Goal: Task Accomplishment & Management: Use online tool/utility

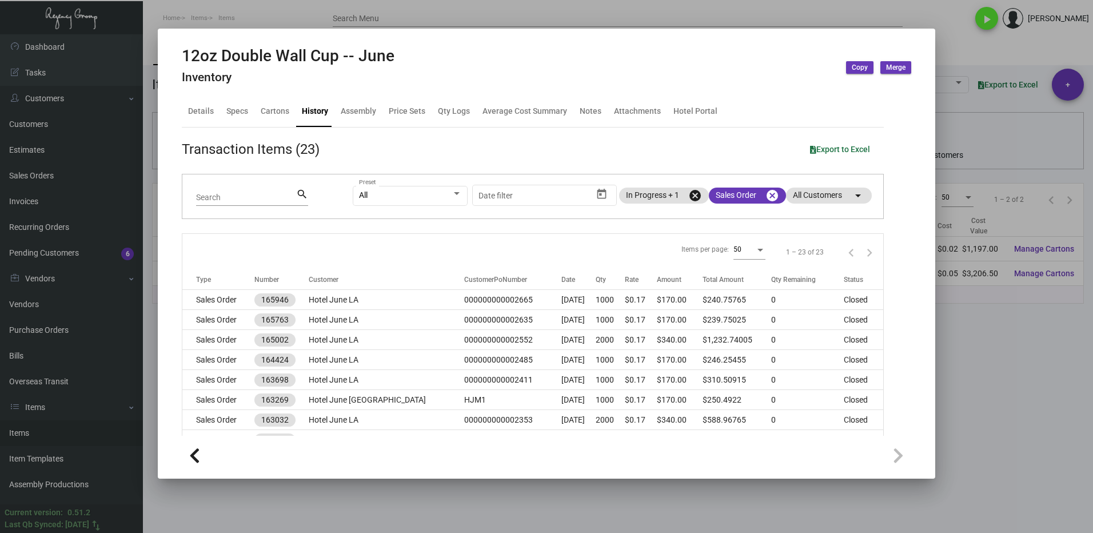
scroll to position [342, 0]
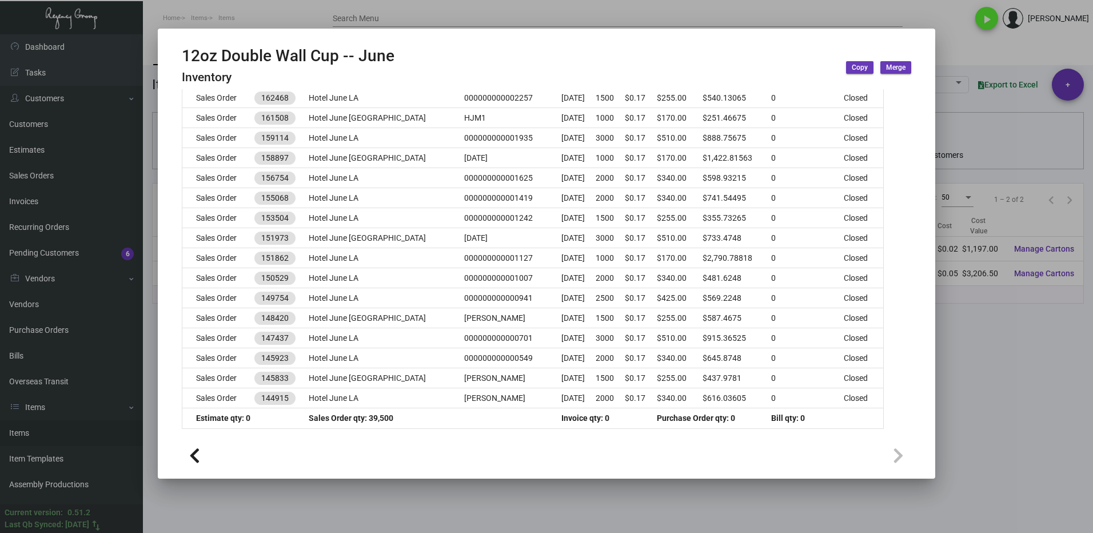
drag, startPoint x: 1008, startPoint y: 413, endPoint x: 834, endPoint y: 313, distance: 200.6
click at [1008, 412] on div at bounding box center [546, 266] width 1093 height 533
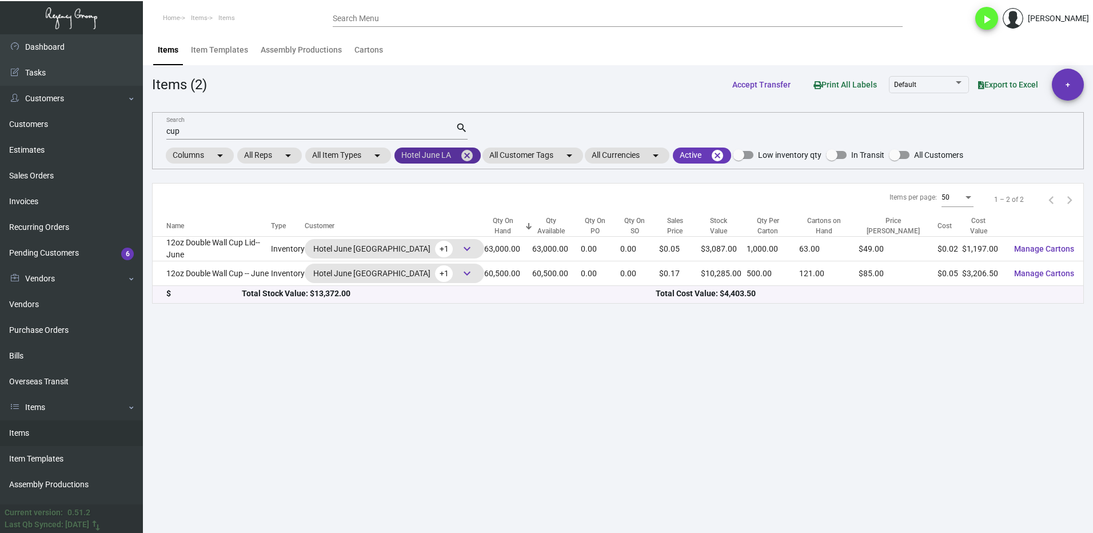
click at [474, 150] on mat-icon "cancel" at bounding box center [467, 156] width 14 height 14
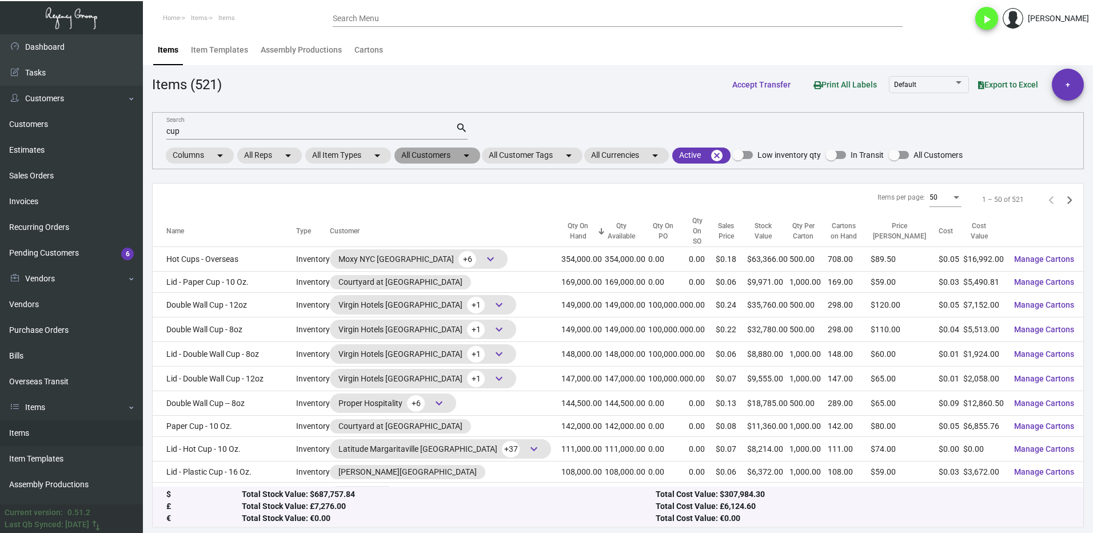
click at [447, 161] on mat-chip "All Customers arrow_drop_down" at bounding box center [438, 156] width 86 height 16
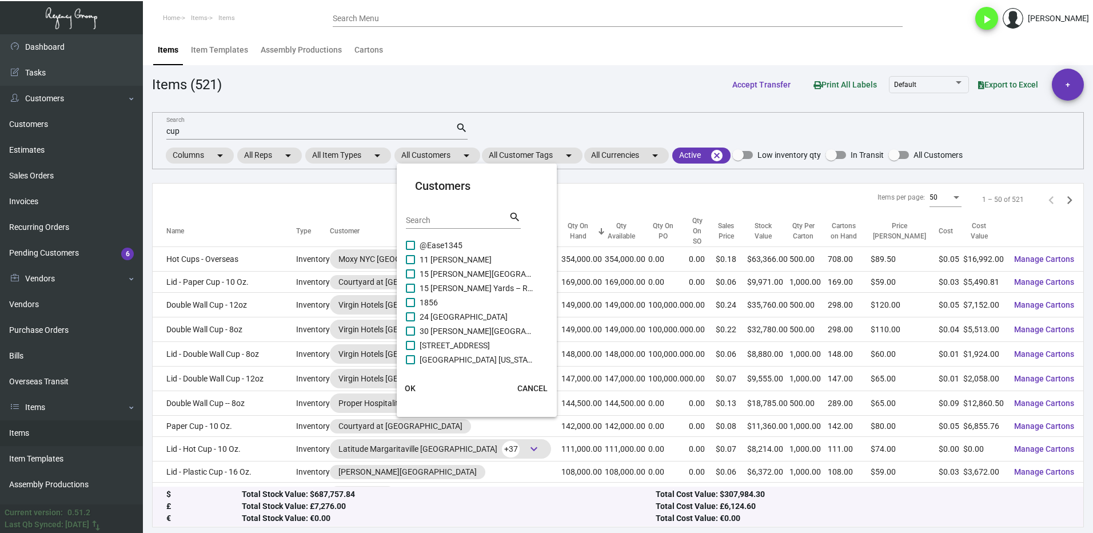
click at [430, 217] on input "Search" at bounding box center [457, 220] width 103 height 9
type input "intercontine"
click at [412, 258] on span at bounding box center [410, 259] width 9 height 9
click at [411, 264] on input "Intercontinental Bellevue" at bounding box center [410, 264] width 1 height 1
checkbox input "true"
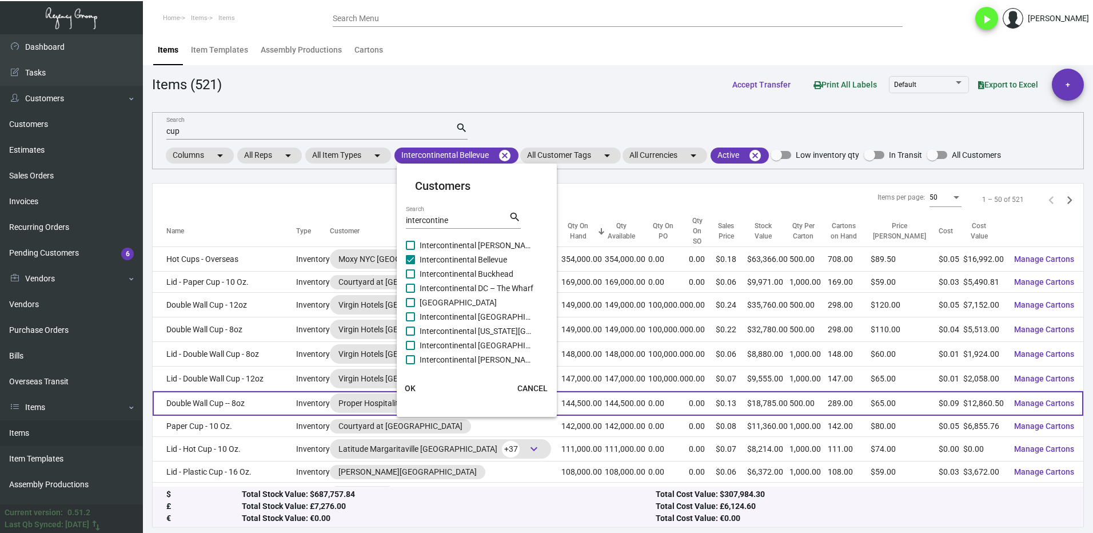
click at [410, 385] on span "OK" at bounding box center [410, 388] width 11 height 9
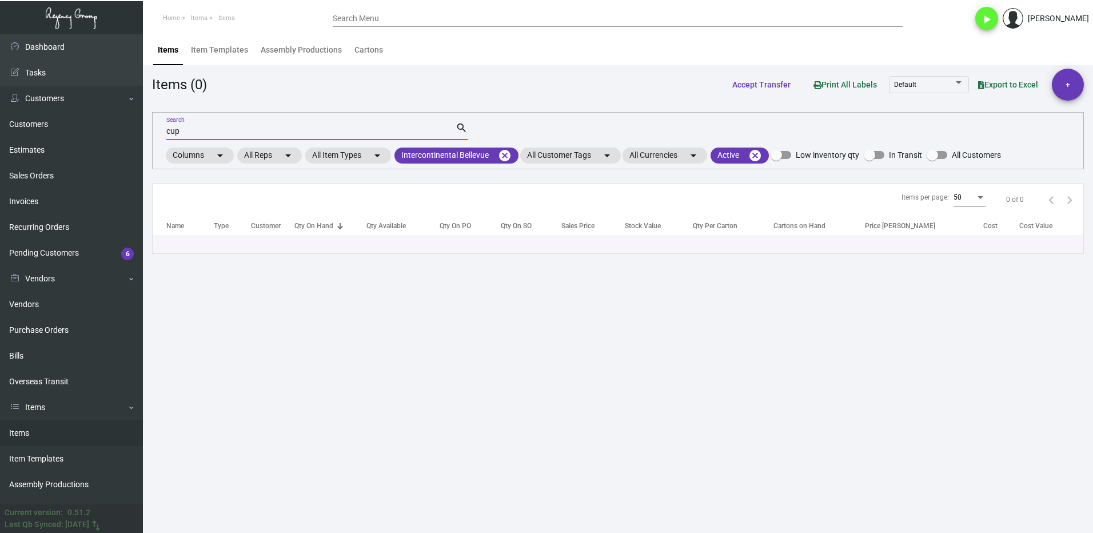
click at [193, 134] on input "cup" at bounding box center [310, 131] width 289 height 9
type input "c"
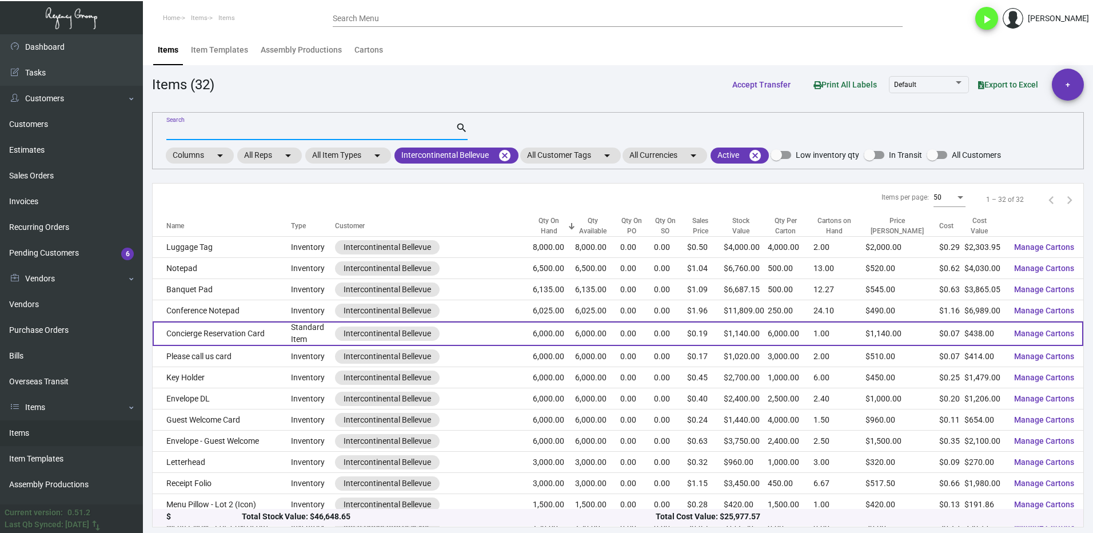
scroll to position [57, 0]
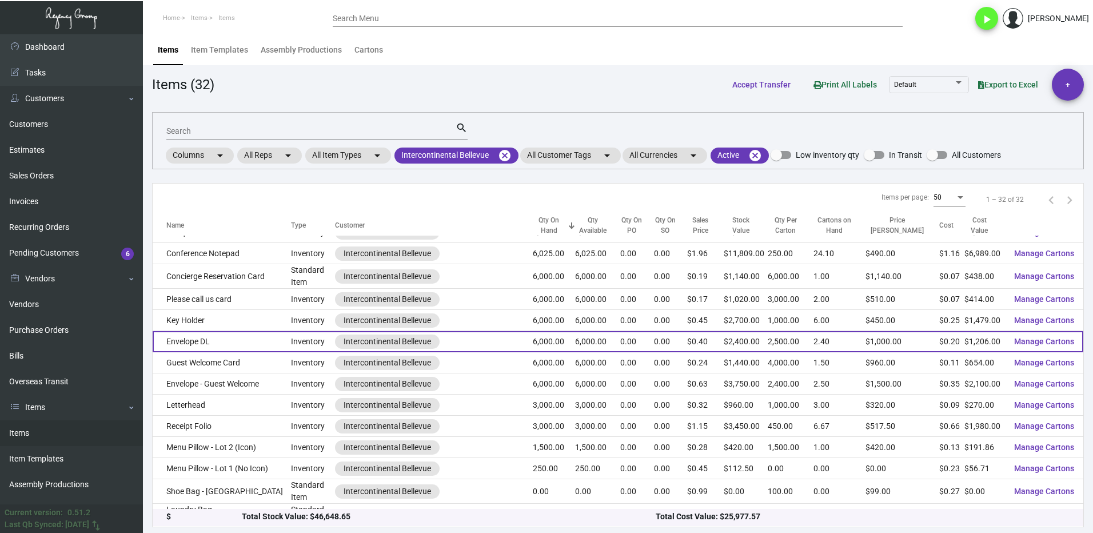
click at [238, 343] on td "Envelope DL" at bounding box center [222, 341] width 138 height 21
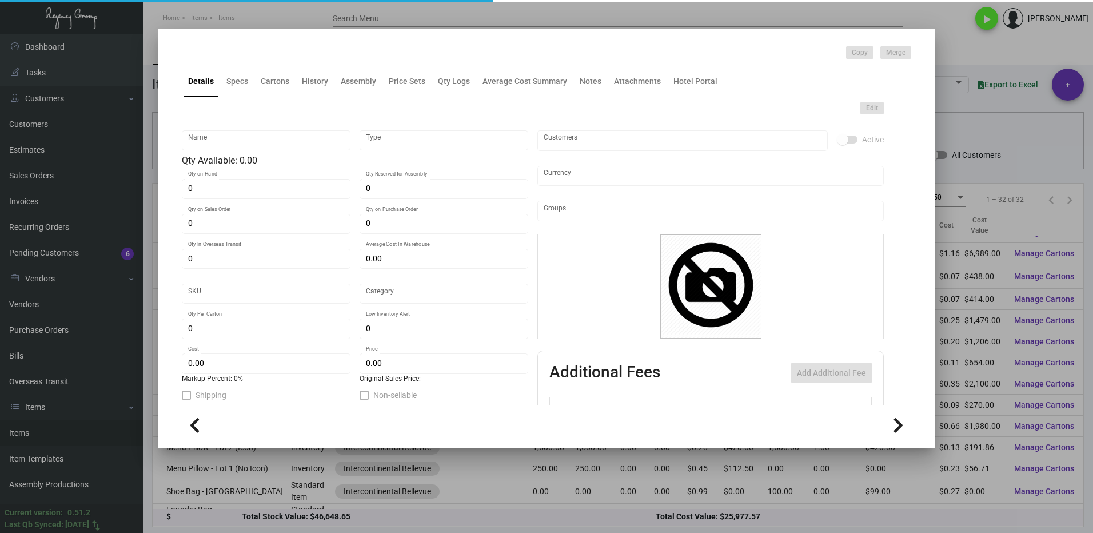
type input "Envelope DL"
type input "Inventory"
type input "6,000"
type input "$ 0.66"
type input "INTBELL-Envelope-67-INV"
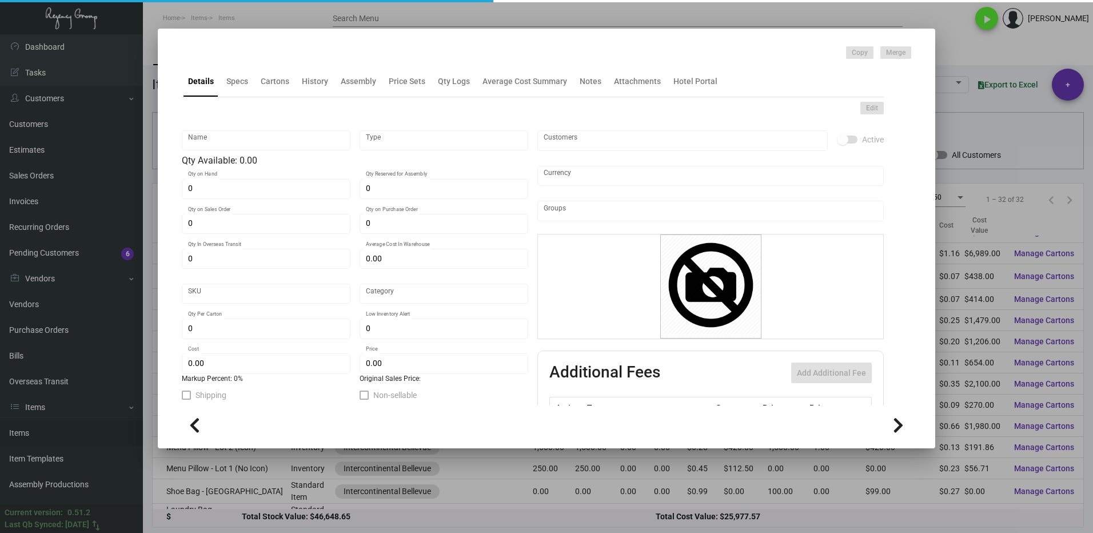
type input "Standard"
type input "2,500"
type input "$ 0.201"
type input "$ 0.40"
checkbox input "true"
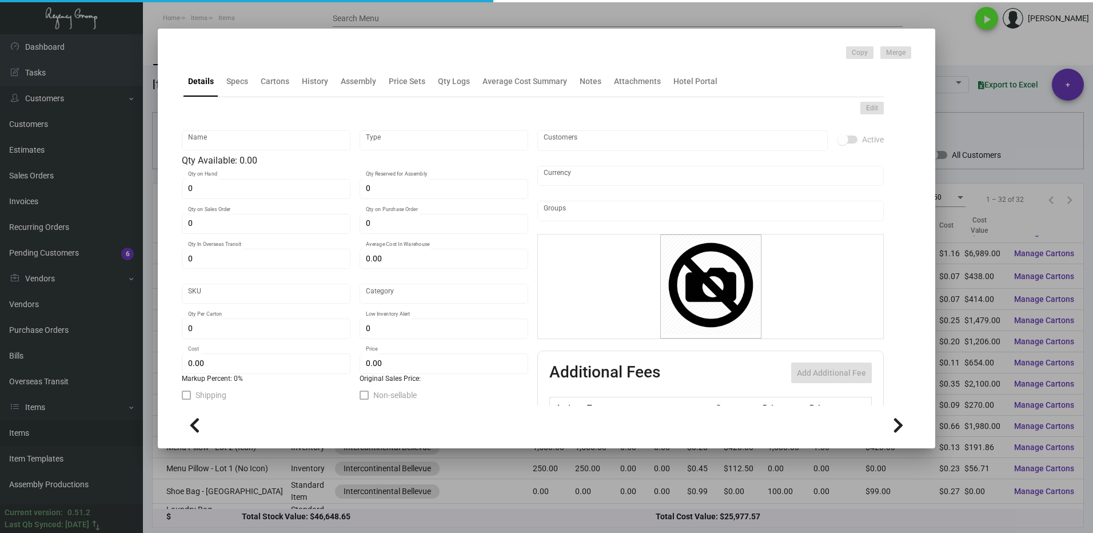
type input "United States Dollar $"
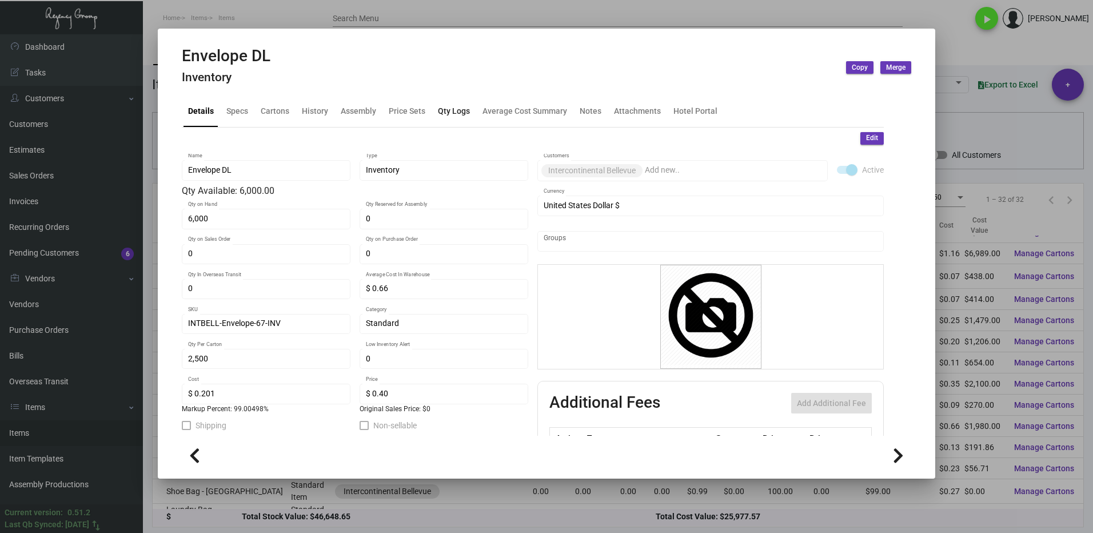
click at [446, 114] on div "Qty Logs" at bounding box center [454, 111] width 32 height 12
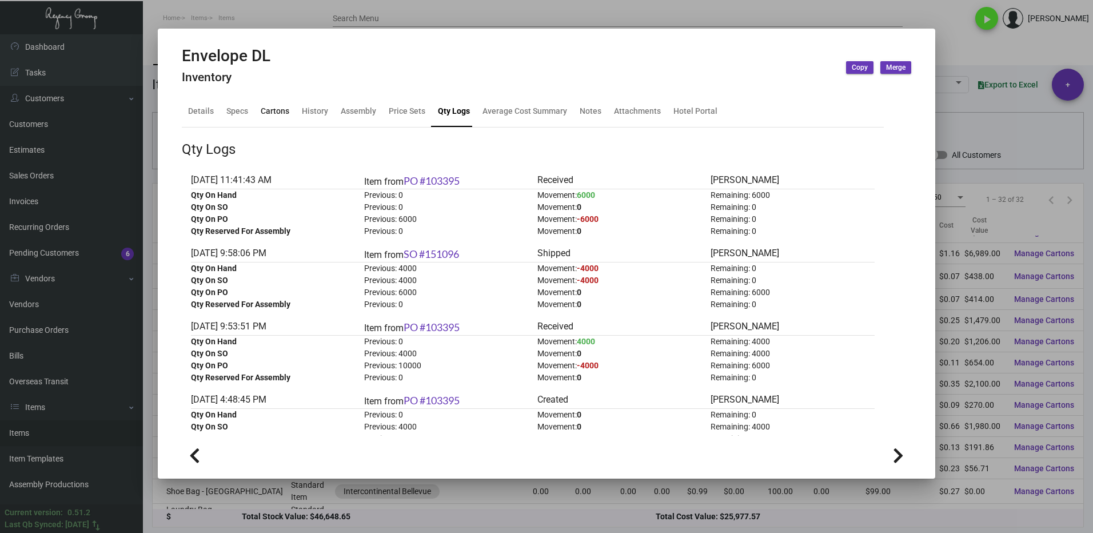
click at [267, 117] on div "Cartons" at bounding box center [275, 111] width 29 height 12
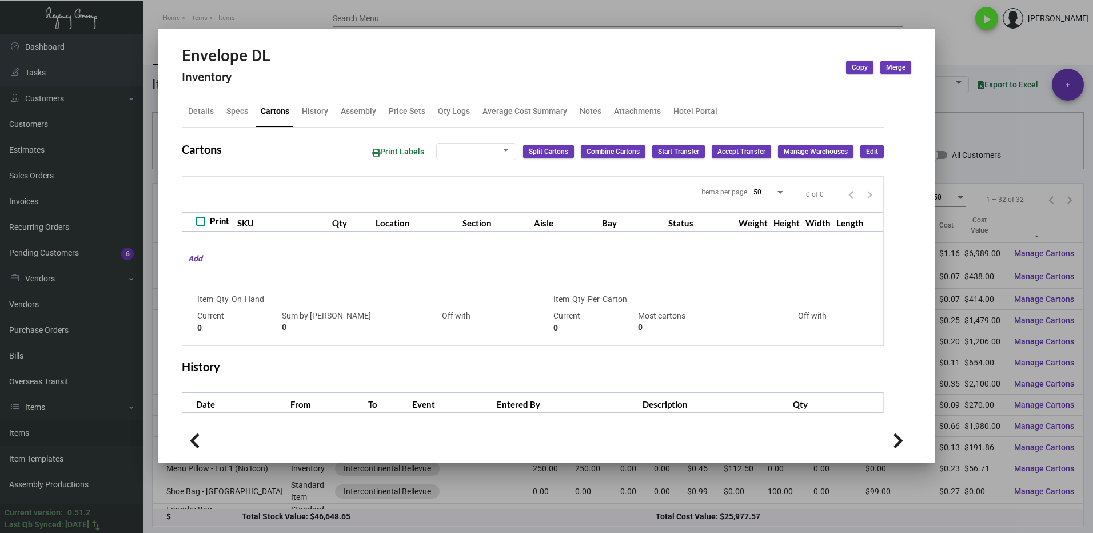
type input "6,000"
type input "6000"
type input "0"
type input "2,500"
type input "2500"
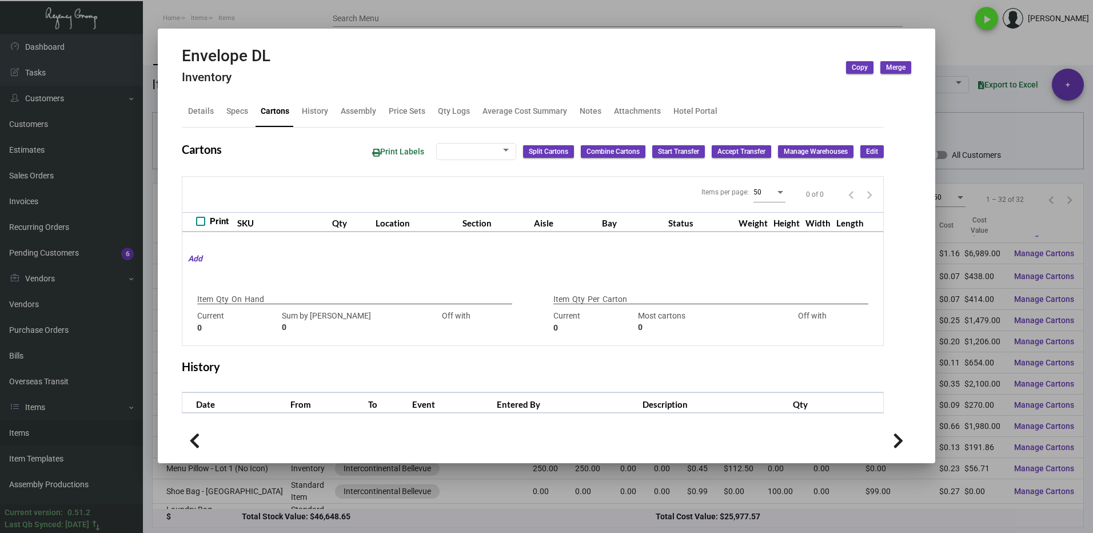
type input "0"
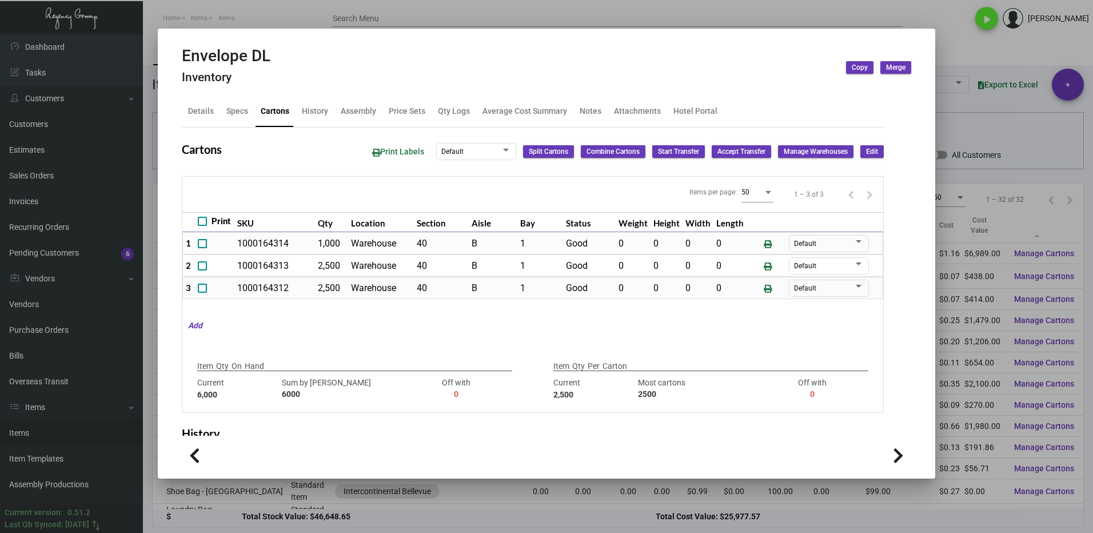
drag, startPoint x: 964, startPoint y: 46, endPoint x: 948, endPoint y: 51, distance: 16.1
click at [963, 46] on div at bounding box center [546, 266] width 1093 height 533
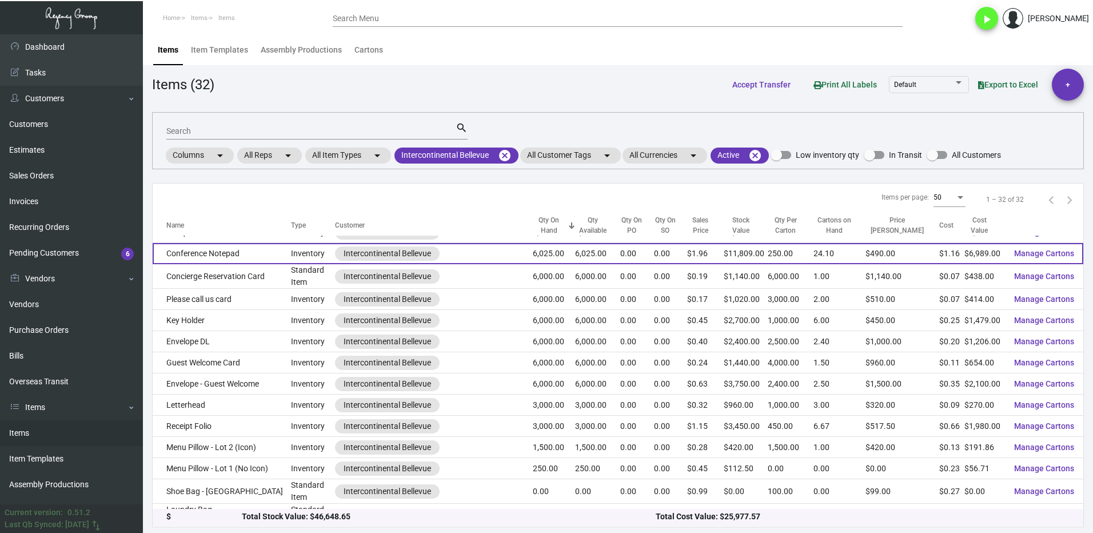
click at [422, 253] on div "Intercontinental Bellevue" at bounding box center [387, 254] width 87 height 12
drag, startPoint x: 431, startPoint y: 253, endPoint x: 344, endPoint y: 254, distance: 87.5
click at [344, 254] on div "Intercontinental Bellevue" at bounding box center [387, 254] width 87 height 12
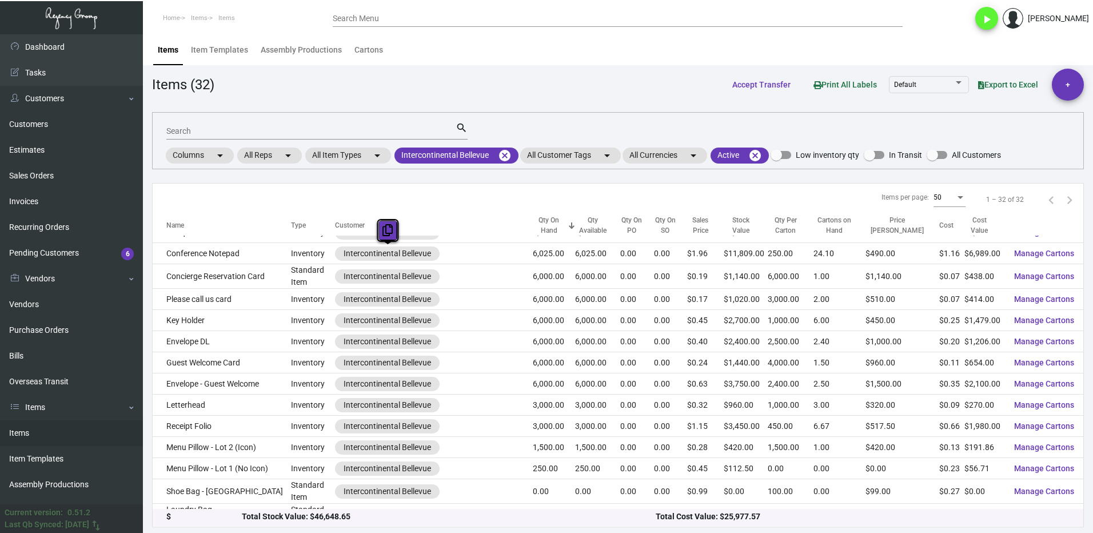
click at [391, 226] on icon at bounding box center [388, 230] width 10 height 12
copy div "Intercontinental Bellevue"
